Goal: Transaction & Acquisition: Purchase product/service

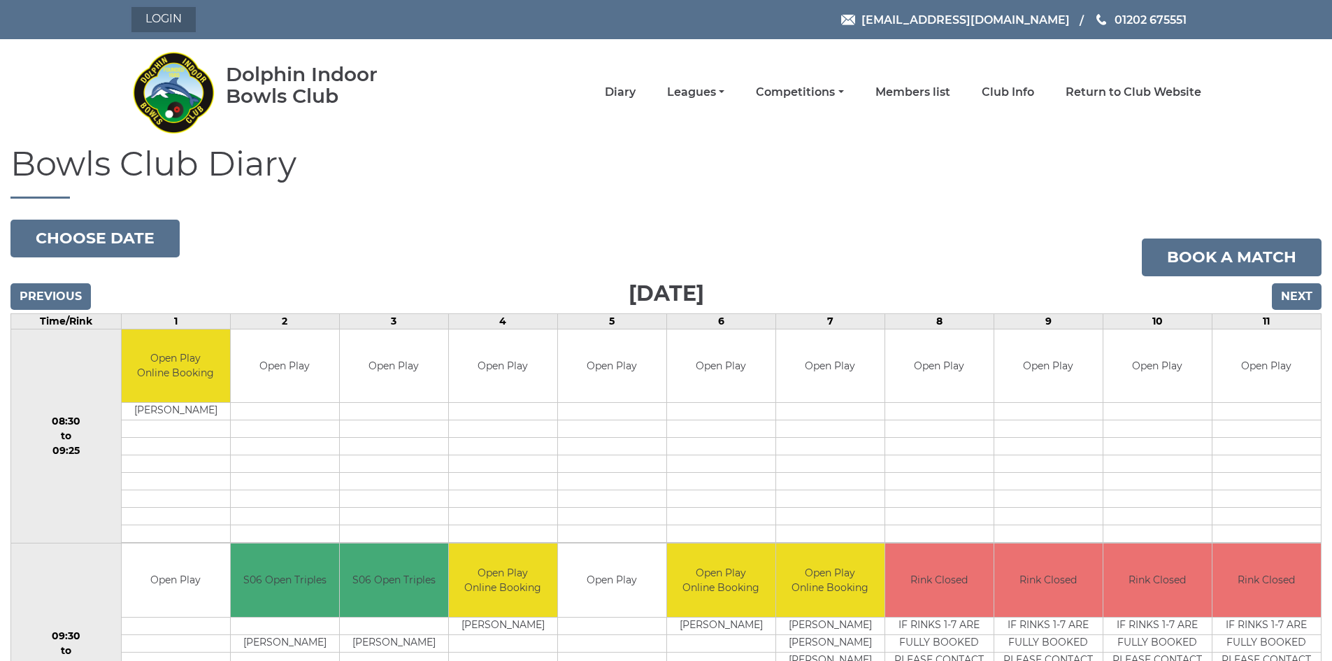
click at [166, 17] on link "Login" at bounding box center [163, 19] width 64 height 25
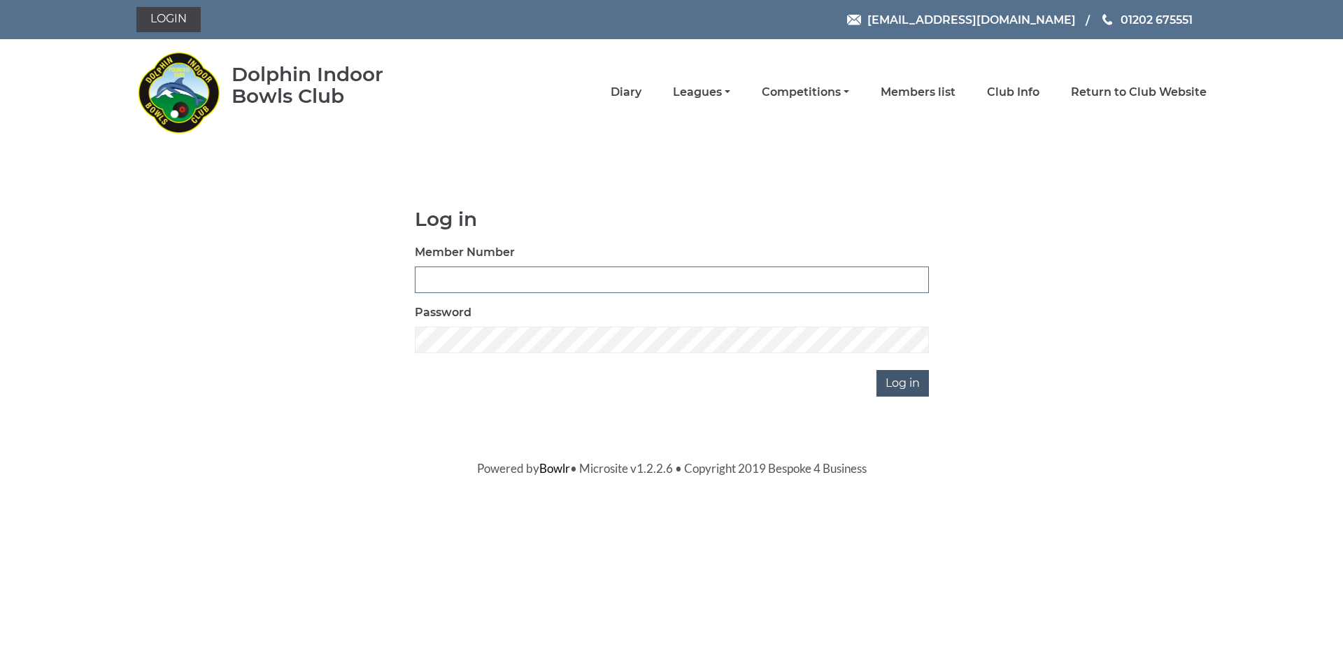
type input "2025"
click at [904, 387] on input "Log in" at bounding box center [902, 383] width 52 height 27
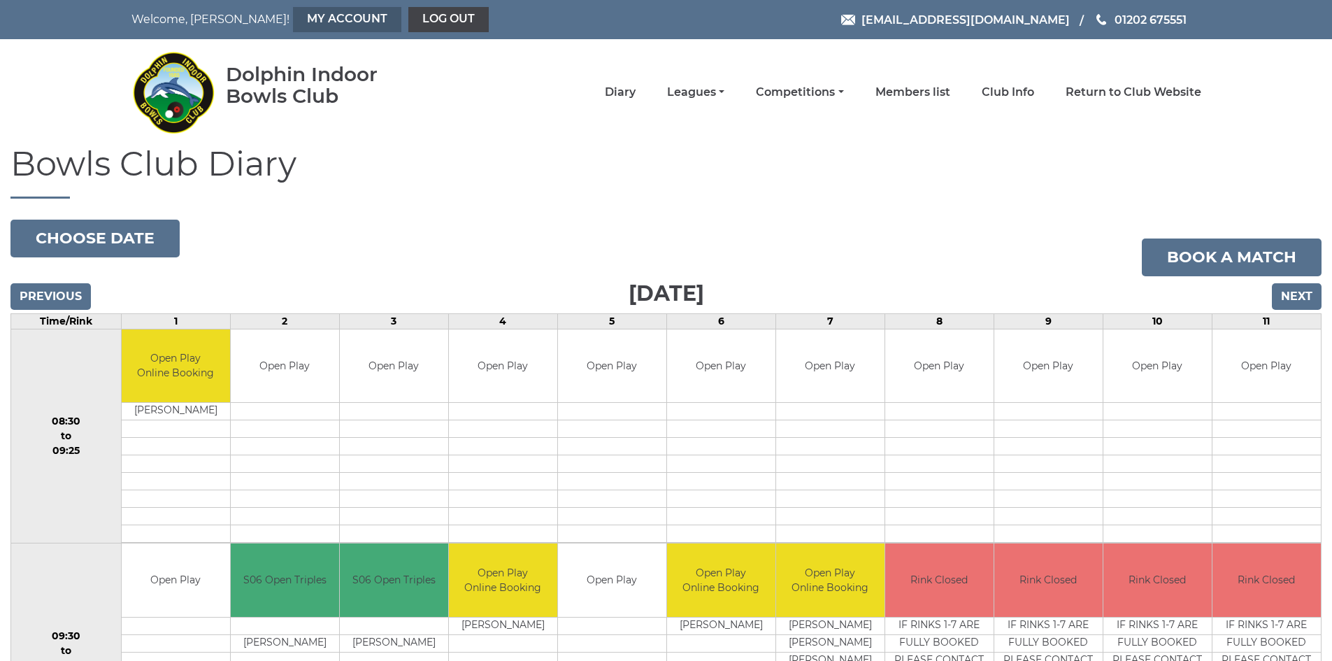
click at [293, 22] on link "My Account" at bounding box center [347, 19] width 108 height 25
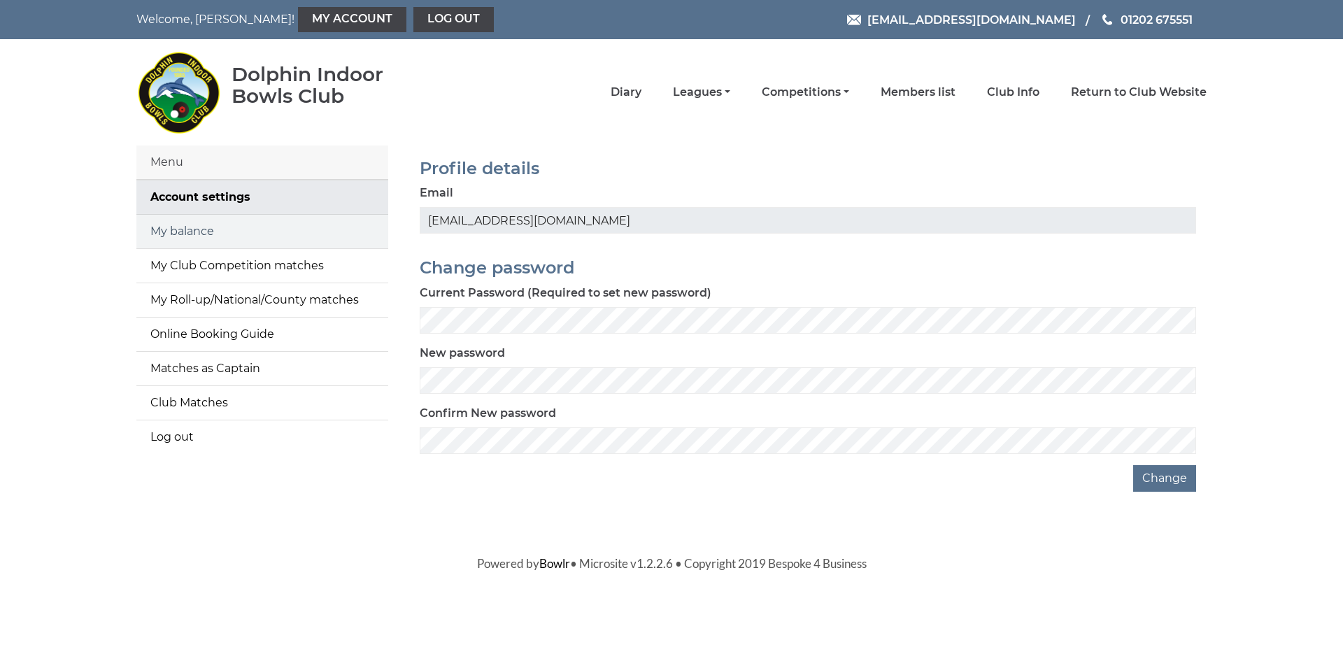
click at [180, 232] on link "My balance" at bounding box center [262, 232] width 252 height 34
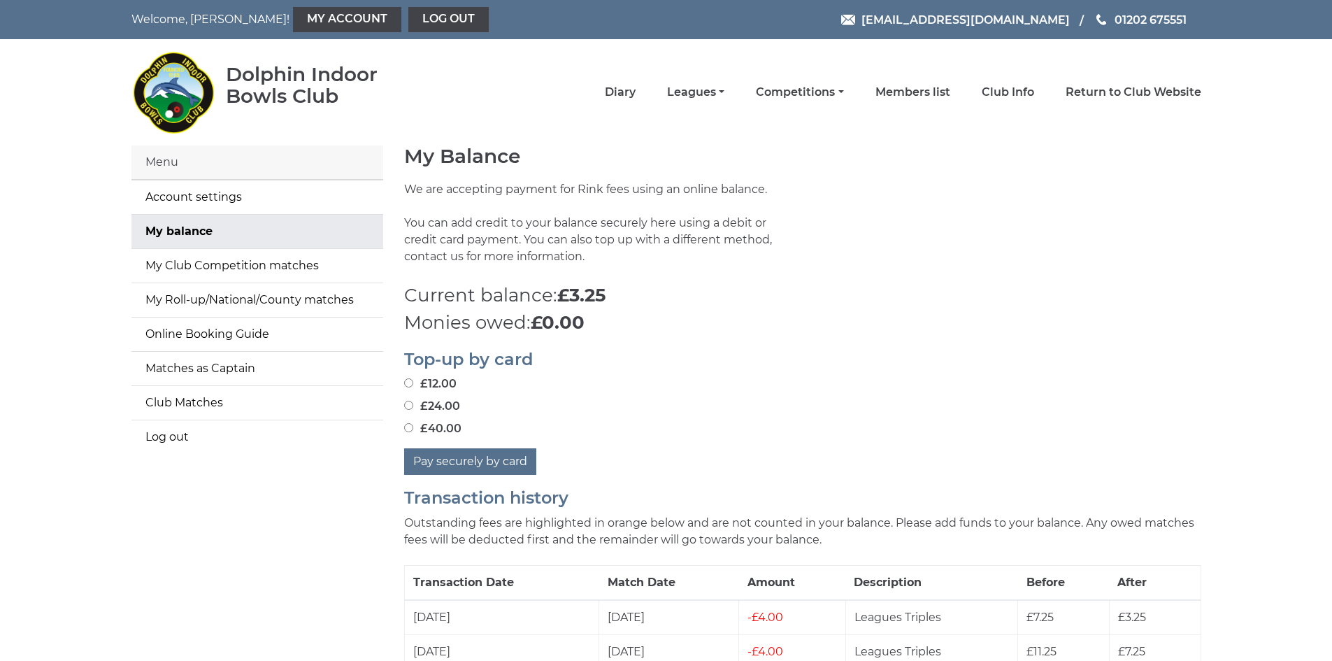
click at [407, 406] on input "£24.00" at bounding box center [408, 405] width 9 height 9
radio input "true"
click at [483, 462] on button "Pay securely by card" at bounding box center [470, 461] width 132 height 27
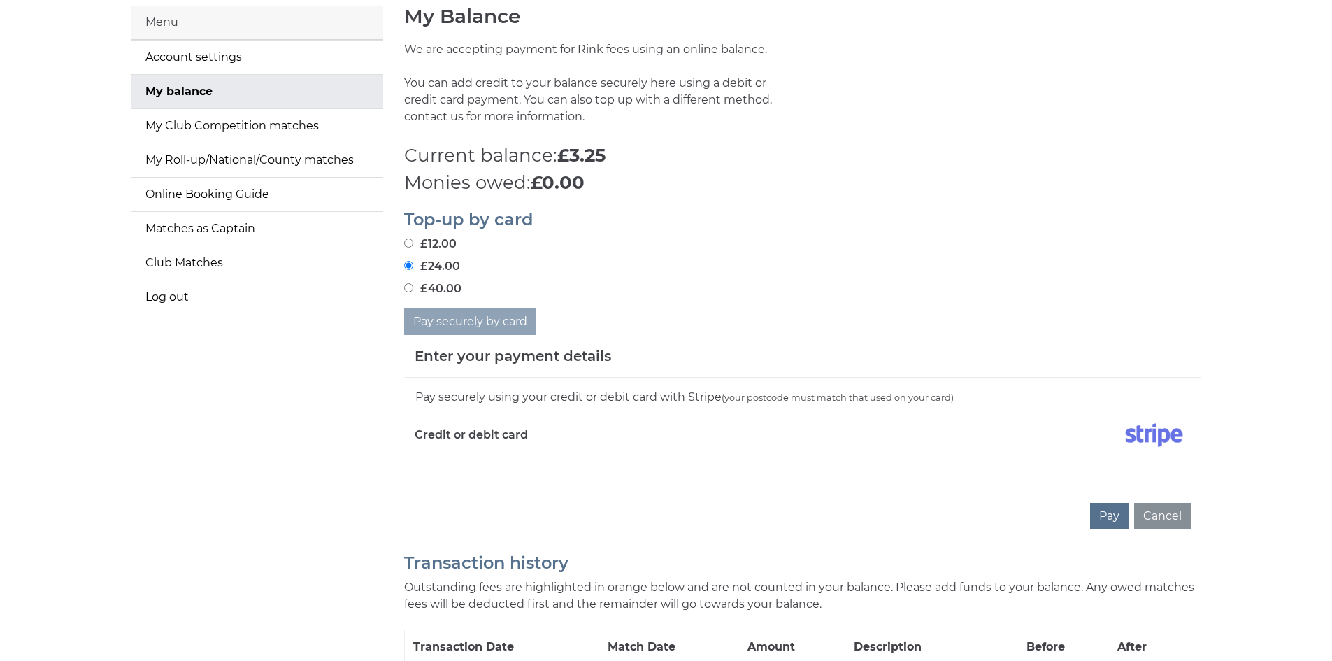
scroll to position [168, 0]
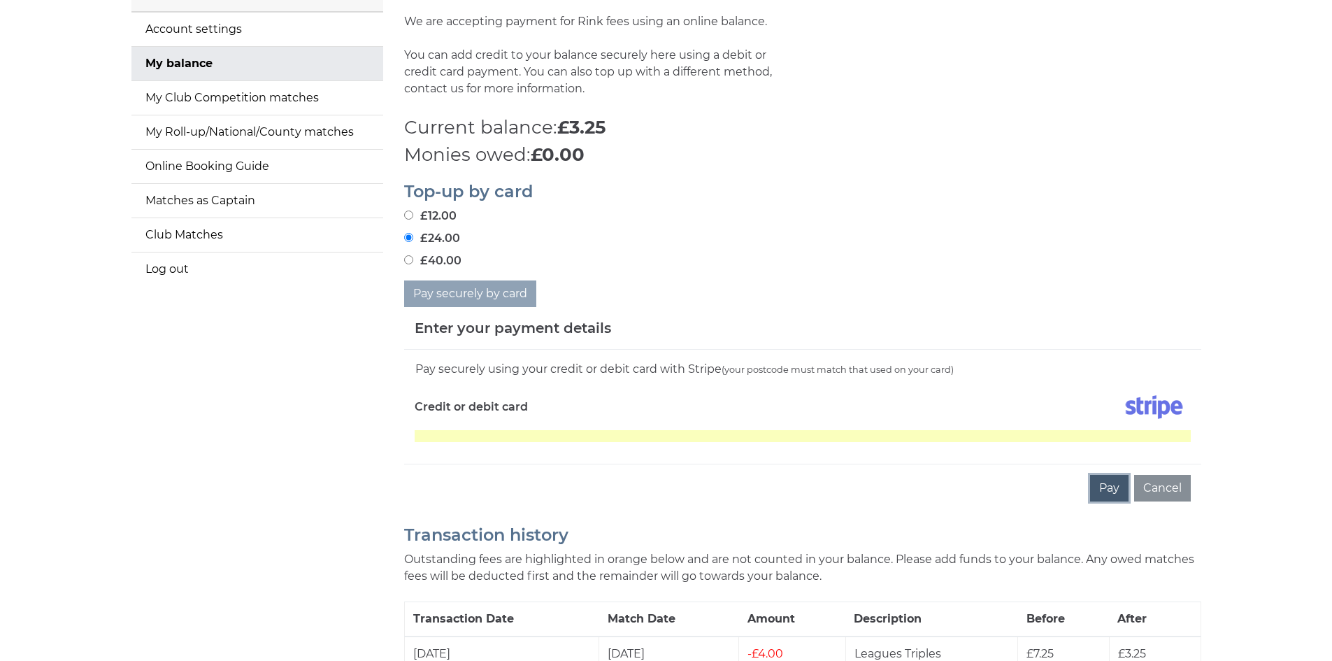
click at [1110, 486] on button "Pay" at bounding box center [1109, 488] width 38 height 27
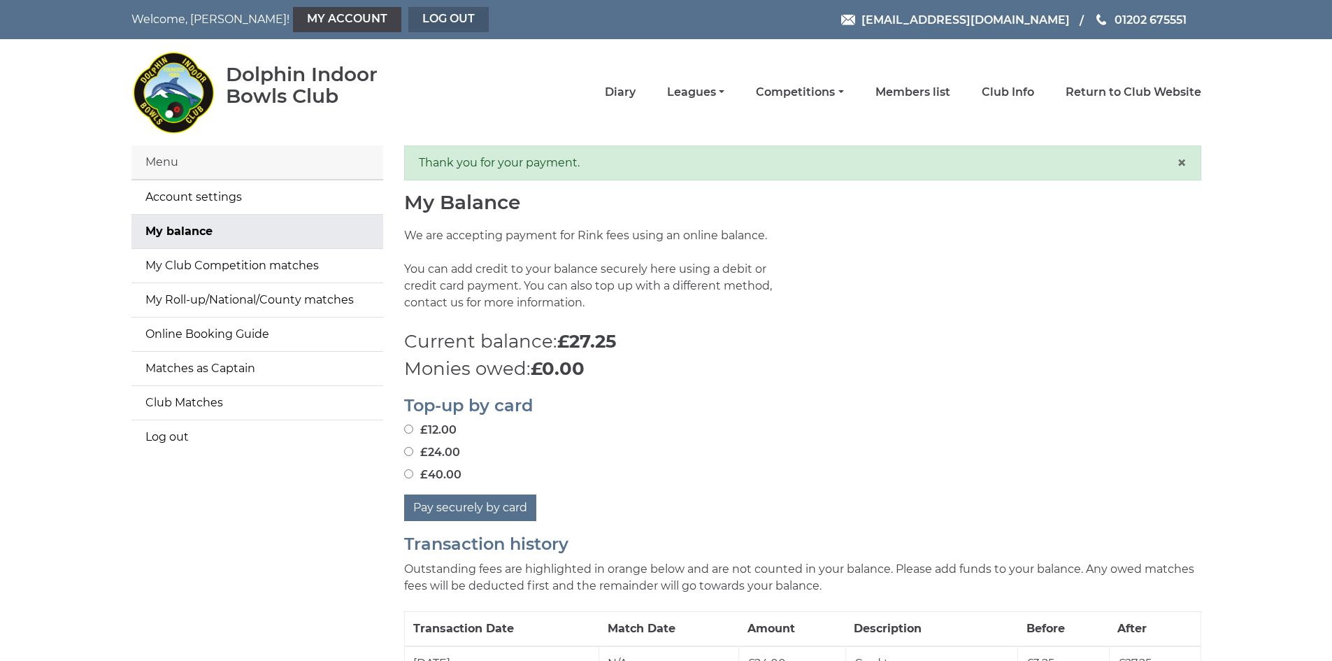
click at [408, 18] on link "Log out" at bounding box center [448, 19] width 80 height 25
